Goal: Task Accomplishment & Management: Complete application form

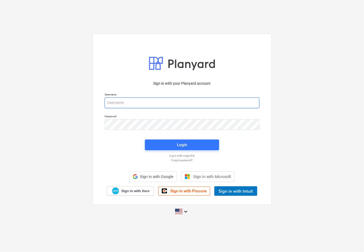
type input "[EMAIL_ADDRESS][PERSON_NAME][DOMAIN_NAME]"
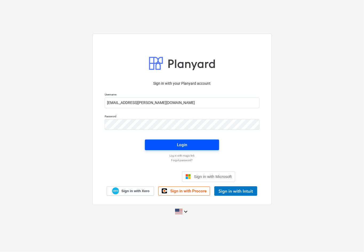
click at [189, 148] on span "Login" at bounding box center [181, 144] width 61 height 7
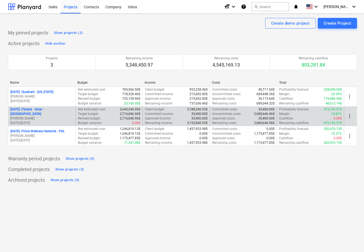
click at [45, 110] on p "[DATE] - Flyland - [GEOGRAPHIC_DATA] - [GEOGRAPHIC_DATA]" at bounding box center [41, 111] width 63 height 9
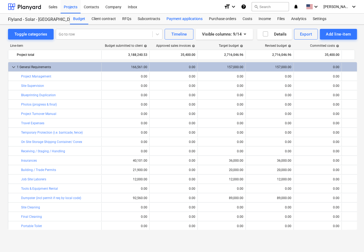
click at [180, 19] on div "Payment applications" at bounding box center [184, 19] width 42 height 11
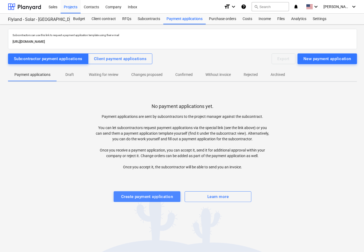
click at [165, 197] on div "Create payment application" at bounding box center [147, 196] width 52 height 7
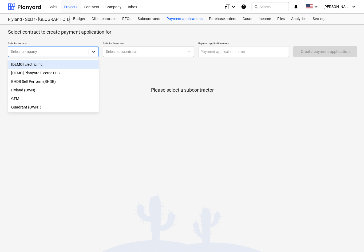
click at [96, 50] on icon at bounding box center [93, 51] width 5 height 5
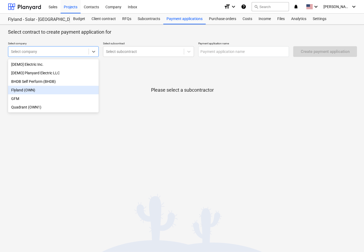
click at [93, 88] on div "Flyland (OWN)" at bounding box center [53, 90] width 91 height 9
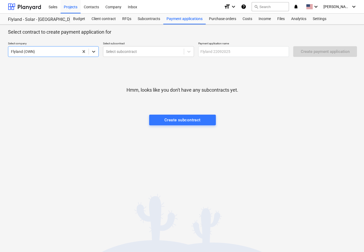
click at [96, 50] on icon at bounding box center [93, 51] width 5 height 5
click at [161, 49] on div at bounding box center [143, 51] width 75 height 5
click at [191, 50] on div at bounding box center [189, 52] width 10 height 10
click at [171, 51] on div at bounding box center [143, 51] width 75 height 5
click at [180, 53] on div at bounding box center [143, 51] width 75 height 5
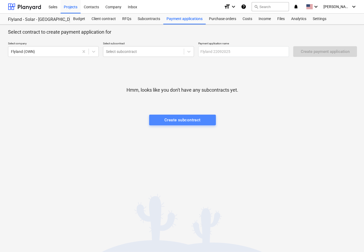
click at [187, 121] on div "Create subcontract" at bounding box center [182, 119] width 36 height 7
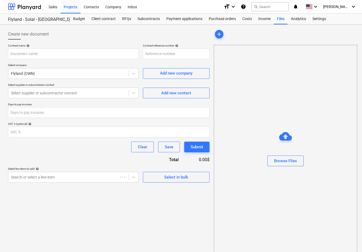
type input "[DATE]-SO-001"
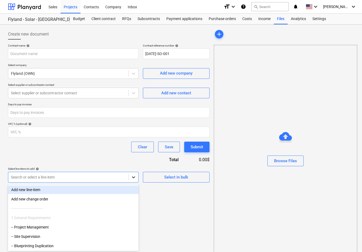
scroll to position [7, 0]
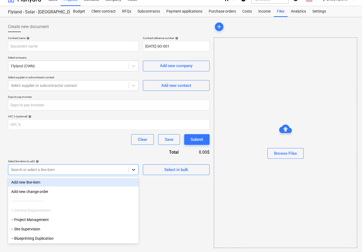
click at [131, 177] on body "Sales Projects Contacts Company Inbox format_size keyboard_arrow_down help sear…" at bounding box center [181, 119] width 362 height 252
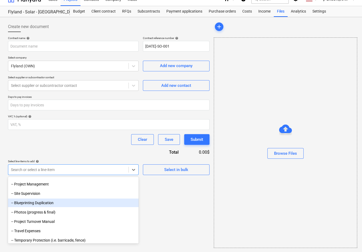
scroll to position [71, 0]
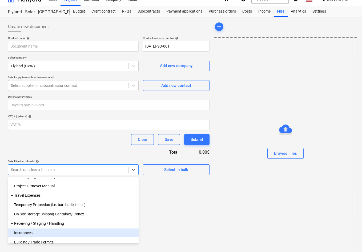
drag, startPoint x: 80, startPoint y: 229, endPoint x: 86, endPoint y: 232, distance: 6.9
click at [86, 232] on div "-- Insurances" at bounding box center [73, 232] width 131 height 9
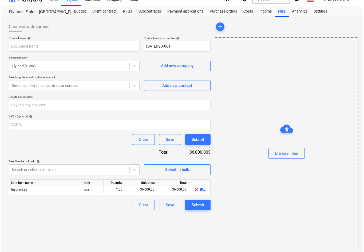
scroll to position [0, 0]
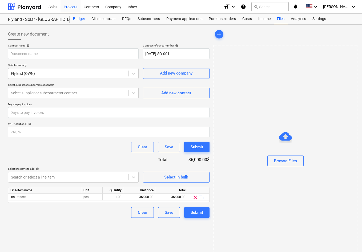
click at [80, 20] on div "Budget" at bounding box center [79, 19] width 18 height 11
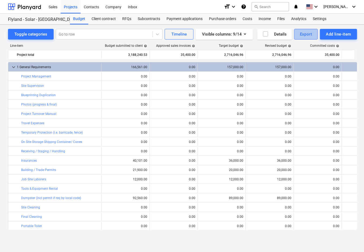
click at [307, 34] on div "Export" at bounding box center [306, 34] width 12 height 7
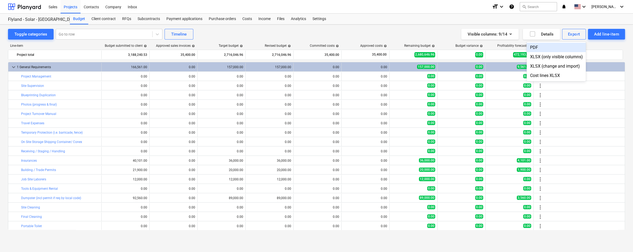
click at [364, 145] on div at bounding box center [316, 126] width 633 height 252
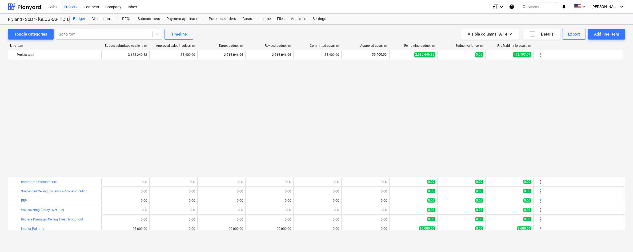
scroll to position [552, 0]
